Goal: Task Accomplishment & Management: Complete application form

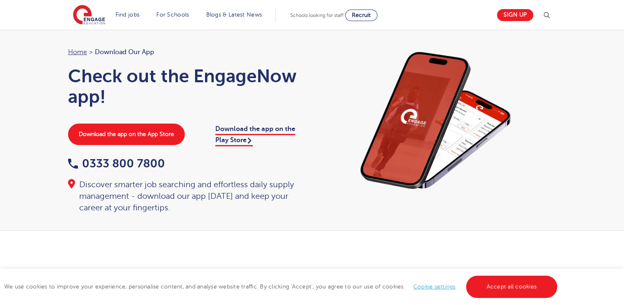
click at [433, 283] on link "Cookie settings" at bounding box center [435, 286] width 43 height 6
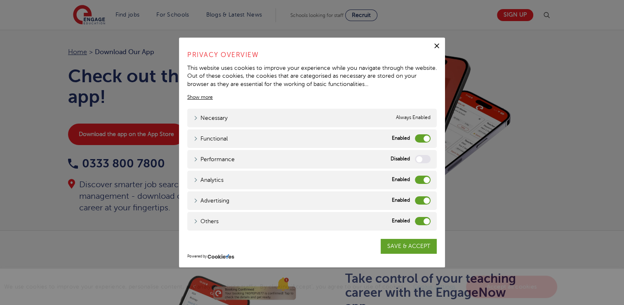
click at [421, 201] on label "Advertising" at bounding box center [423, 200] width 16 height 8
click at [0, 0] on input "Advertising" at bounding box center [0, 0] width 0 height 0
click at [423, 220] on label "Others" at bounding box center [423, 221] width 16 height 8
click at [0, 0] on input "Others" at bounding box center [0, 0] width 0 height 0
click at [426, 252] on link "SAVE & ACCEPT" at bounding box center [409, 246] width 56 height 15
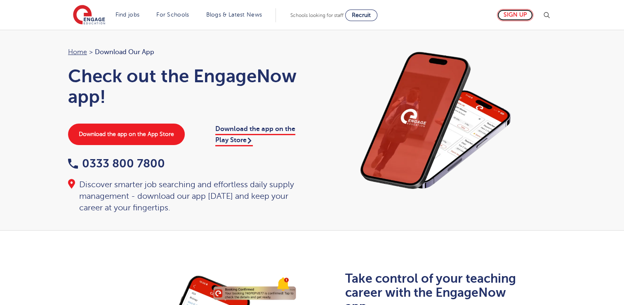
click at [525, 14] on link "Sign up" at bounding box center [515, 15] width 36 height 12
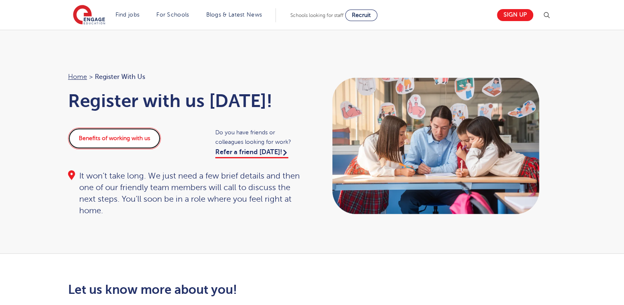
click at [130, 137] on link "Benefits of working with us" at bounding box center [114, 138] width 93 height 21
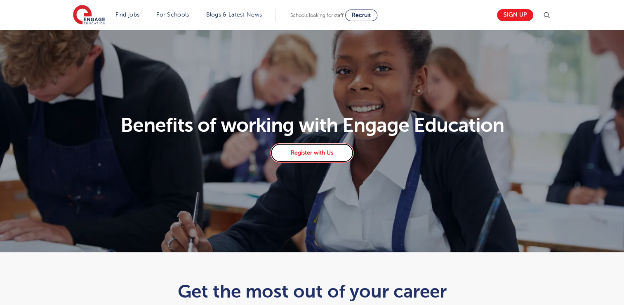
click at [299, 151] on link "Register with Us" at bounding box center [311, 153] width 83 height 20
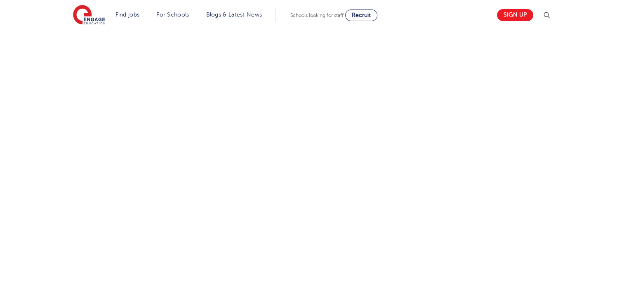
scroll to position [304, 0]
